Goal: Transaction & Acquisition: Download file/media

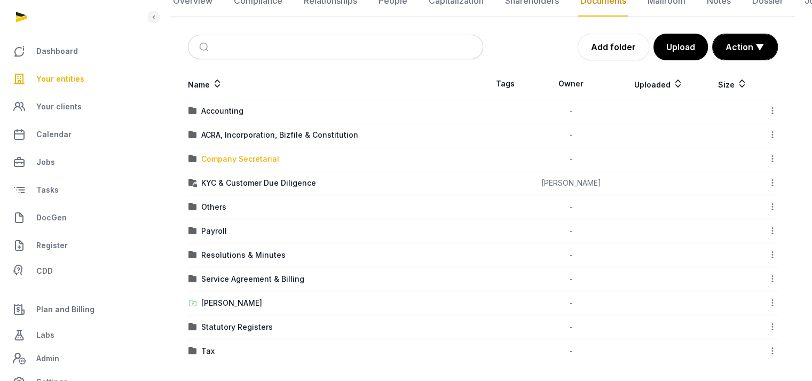
scroll to position [127, 0]
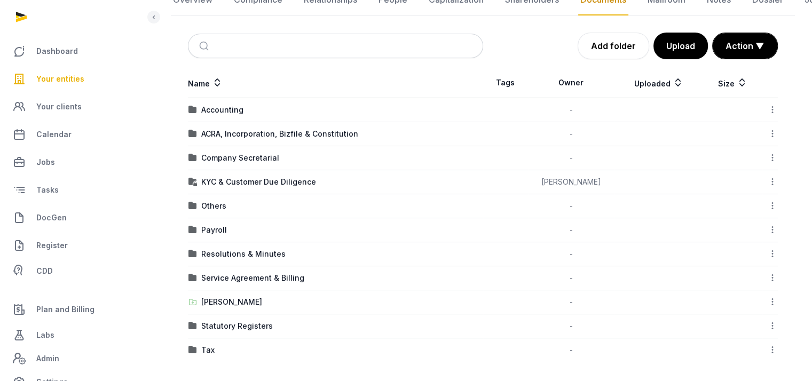
click at [221, 349] on div "Tax" at bounding box center [335, 350] width 294 height 11
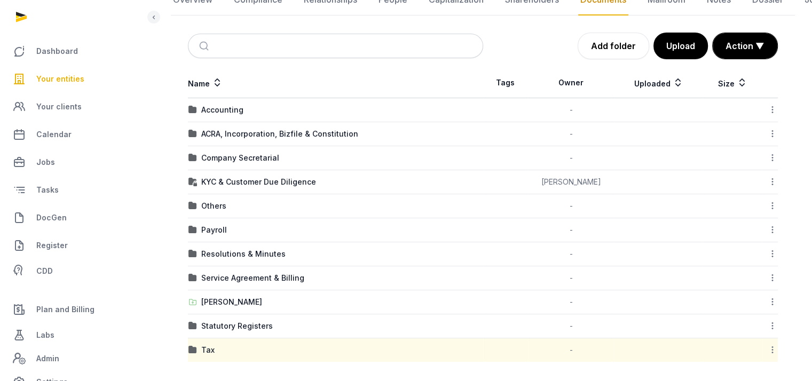
click at [221, 349] on div "Tax" at bounding box center [335, 350] width 294 height 11
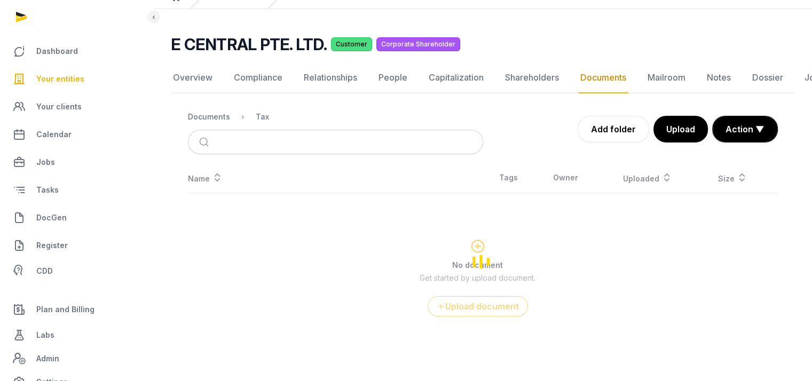
scroll to position [48, 0]
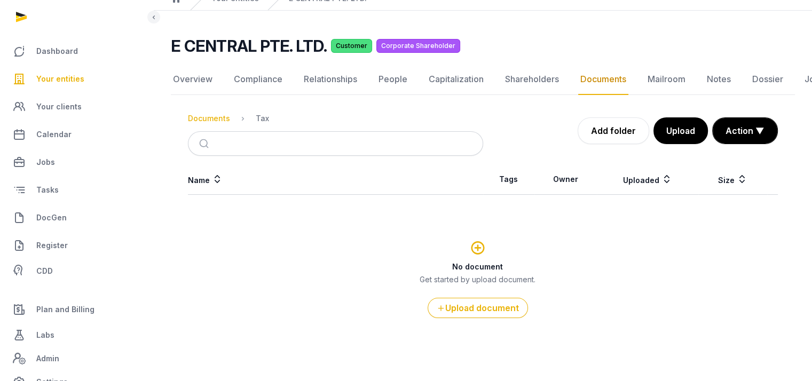
click at [217, 118] on div "Documents" at bounding box center [209, 118] width 42 height 11
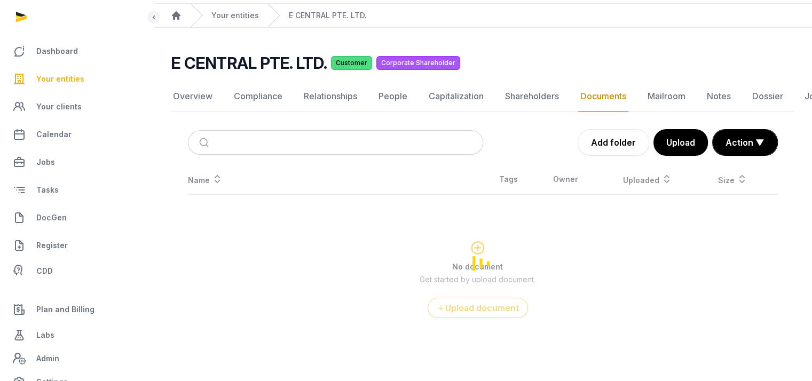
scroll to position [127, 0]
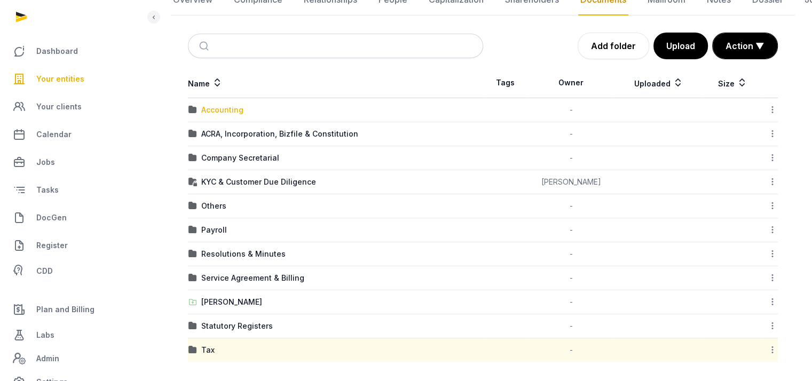
click at [238, 108] on div "Accounting" at bounding box center [222, 110] width 42 height 11
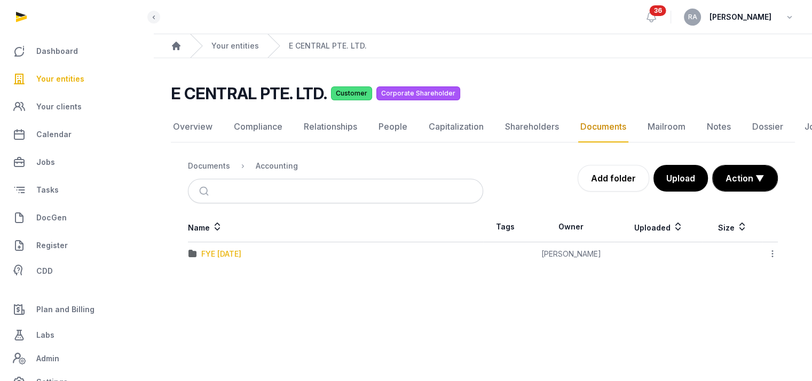
scroll to position [8, 0]
click at [226, 249] on div "FYE [DATE]" at bounding box center [221, 254] width 40 height 11
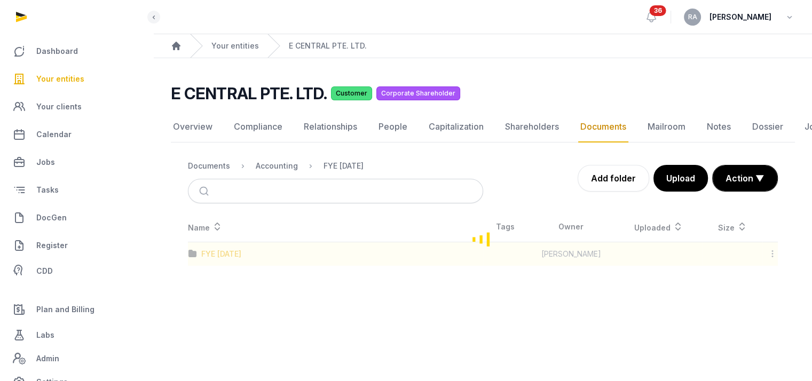
click at [226, 245] on div "Loading" at bounding box center [483, 239] width 624 height 54
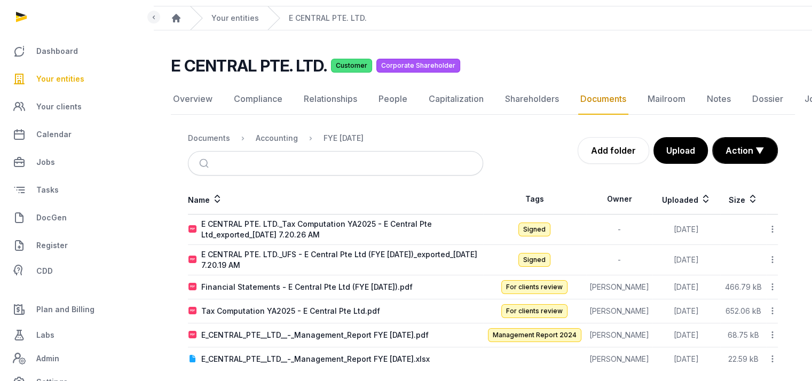
scroll to position [37, 0]
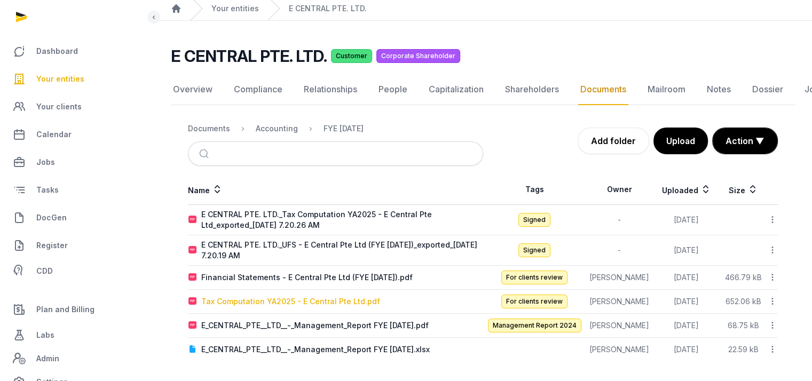
click at [308, 298] on div "Tax Computation YA2025 - E Central Pte Ltd.pdf" at bounding box center [290, 301] width 179 height 11
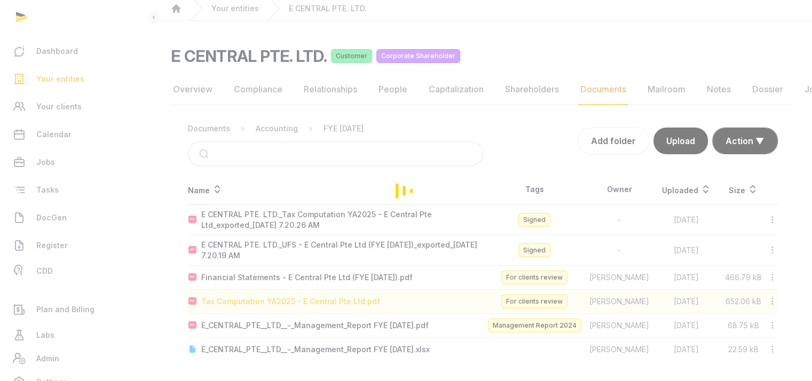
click at [308, 298] on div "Loading" at bounding box center [406, 190] width 812 height 381
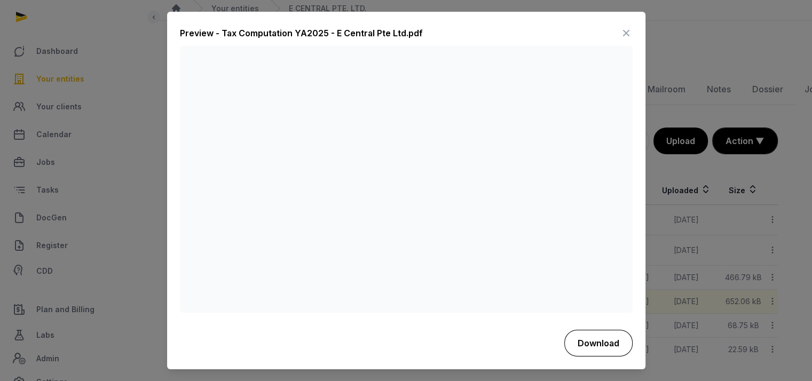
click at [593, 340] on button "Download" at bounding box center [598, 343] width 68 height 27
click at [630, 31] on icon at bounding box center [626, 33] width 13 height 17
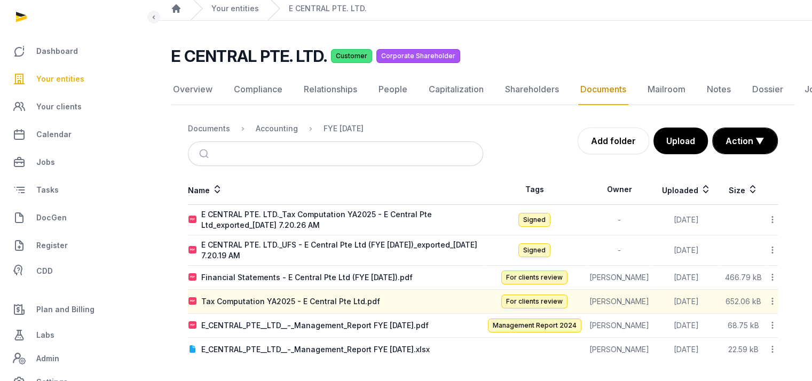
click at [217, 92] on nav "Overview Compliance Relationships People Capitalization Shareholders Documents …" at bounding box center [483, 89] width 624 height 31
click at [203, 89] on link "Overview" at bounding box center [193, 89] width 44 height 31
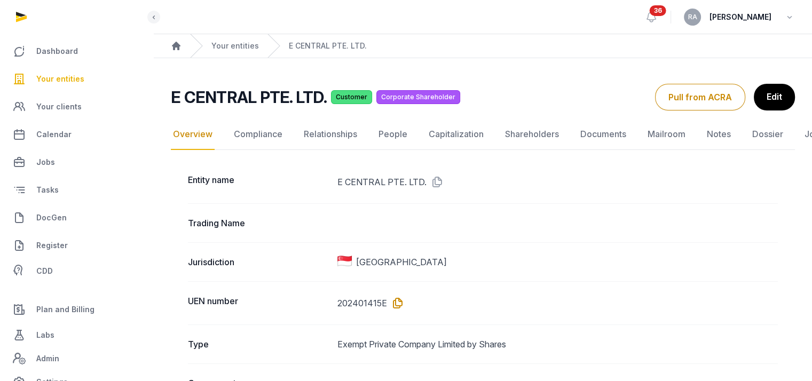
click at [393, 303] on icon at bounding box center [395, 303] width 17 height 17
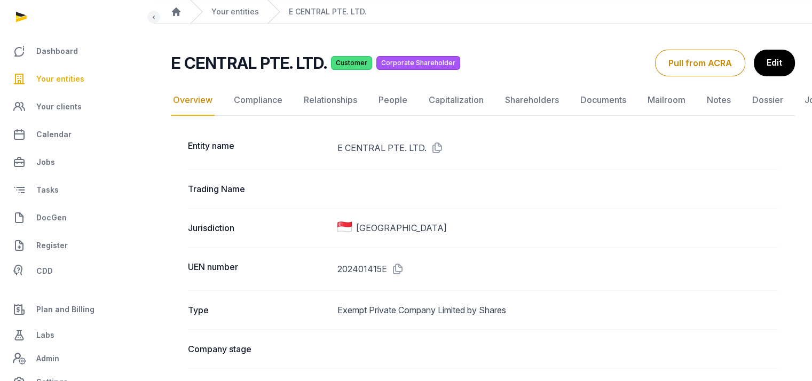
scroll to position [53, 0]
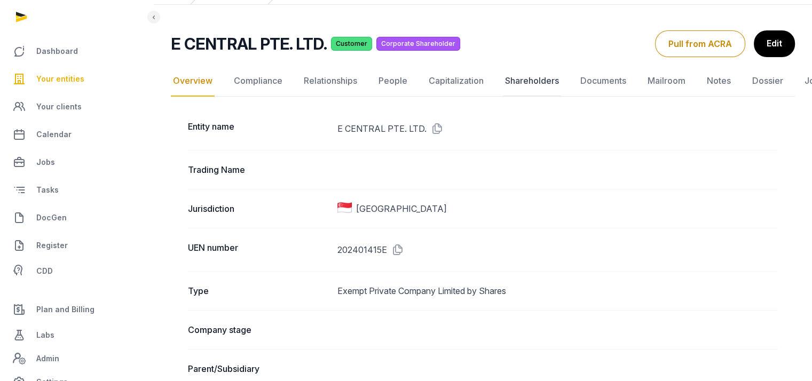
click at [544, 77] on link "Shareholders" at bounding box center [532, 81] width 58 height 31
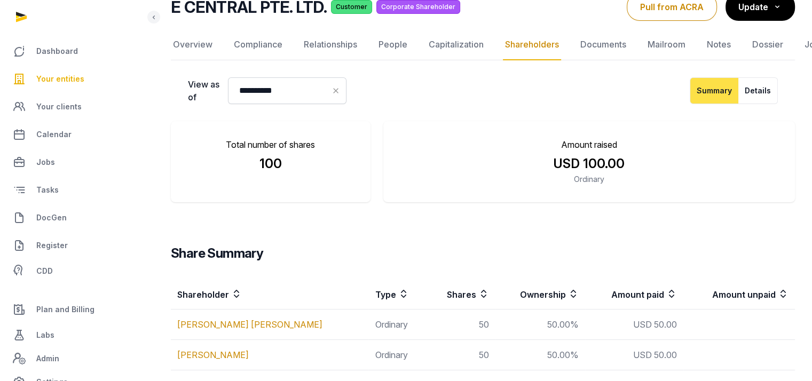
scroll to position [132, 0]
